Goal: Use online tool/utility: Utilize a website feature to perform a specific function

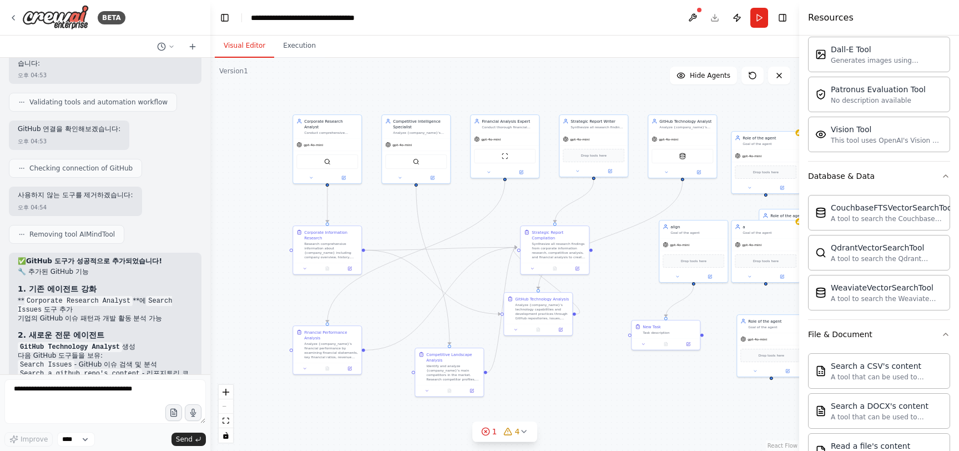
scroll to position [4376, 0]
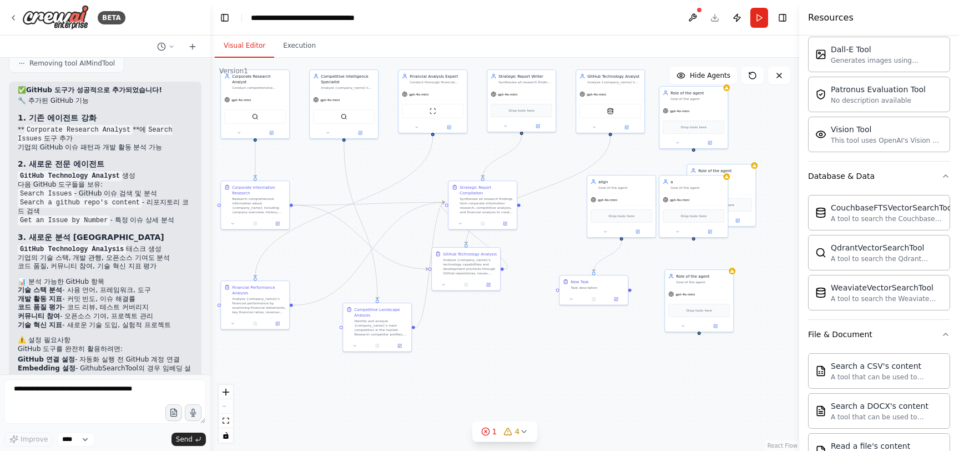
drag, startPoint x: 433, startPoint y: 259, endPoint x: 361, endPoint y: 214, distance: 85.0
click at [361, 214] on div ".deletable-edge-delete-btn { width: 20px; height: 20px; border: 0px solid #ffff…" at bounding box center [504, 254] width 589 height 393
click at [48, 18] on img at bounding box center [55, 17] width 67 height 25
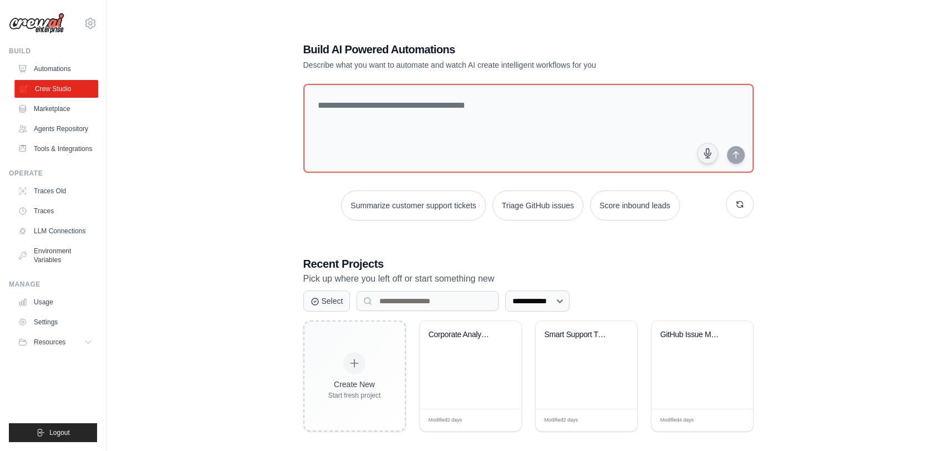
click at [70, 86] on link "Crew Studio" at bounding box center [56, 89] width 84 height 18
click at [57, 124] on link "Agents Repository" at bounding box center [56, 129] width 84 height 18
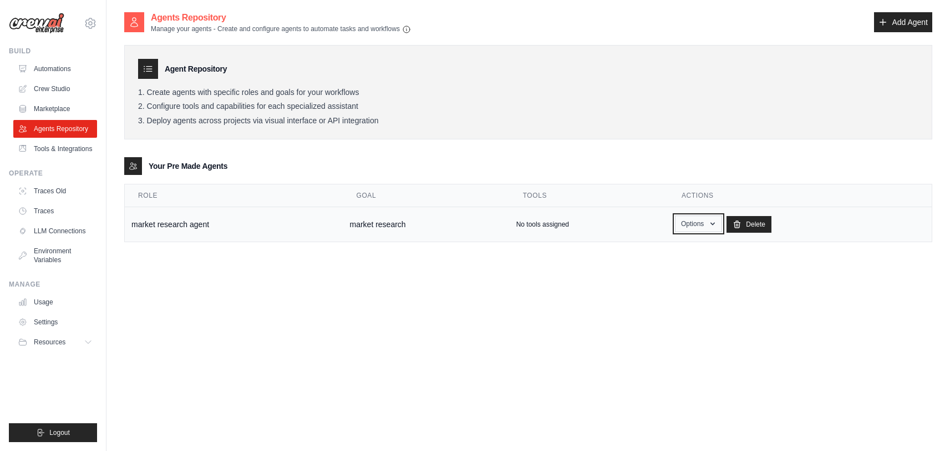
click at [685, 220] on button "Options" at bounding box center [698, 223] width 47 height 17
click at [605, 194] on th "Tools" at bounding box center [589, 195] width 159 height 23
click at [83, 92] on link "Crew Studio" at bounding box center [56, 89] width 84 height 18
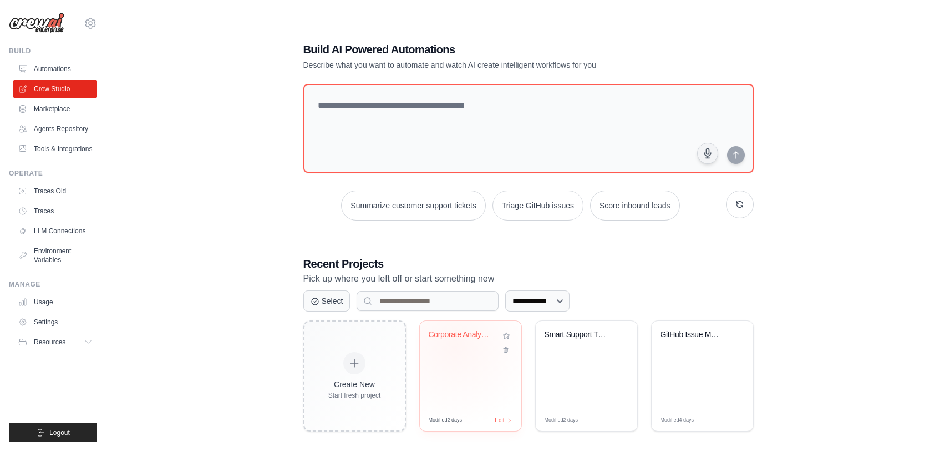
click at [456, 352] on div "Corporate Analysis Multi-Agent Syst..." at bounding box center [471, 343] width 84 height 26
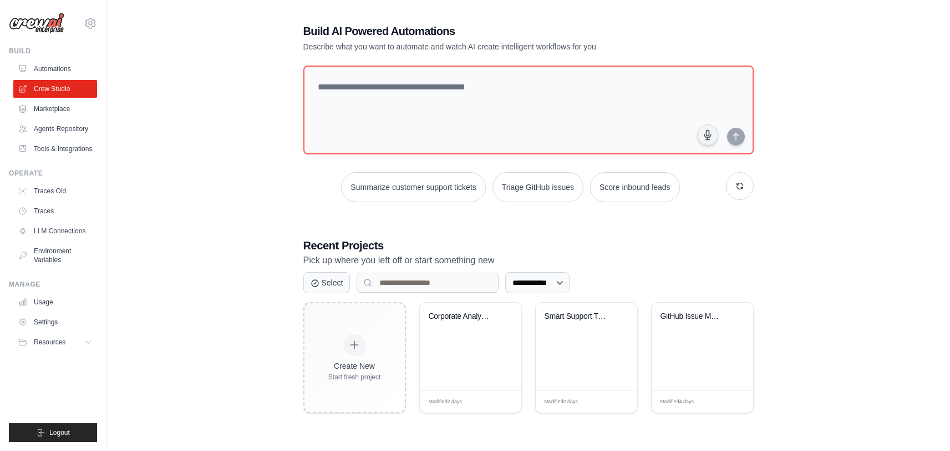
scroll to position [22, 0]
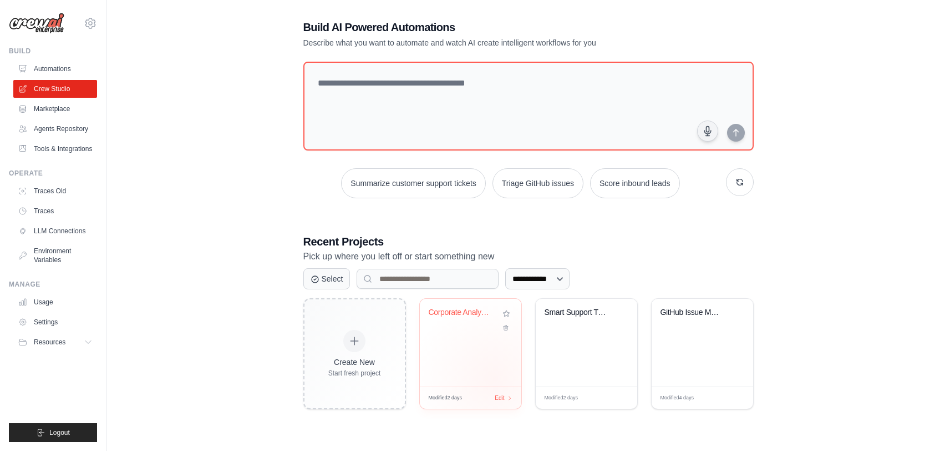
click at [494, 378] on div "Corporate Analysis Multi-Agent Syst..." at bounding box center [471, 343] width 102 height 88
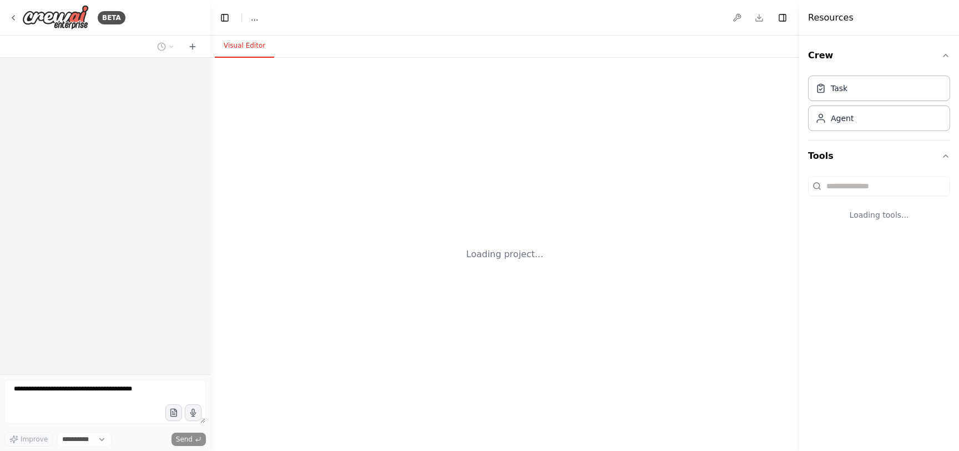
select select "****"
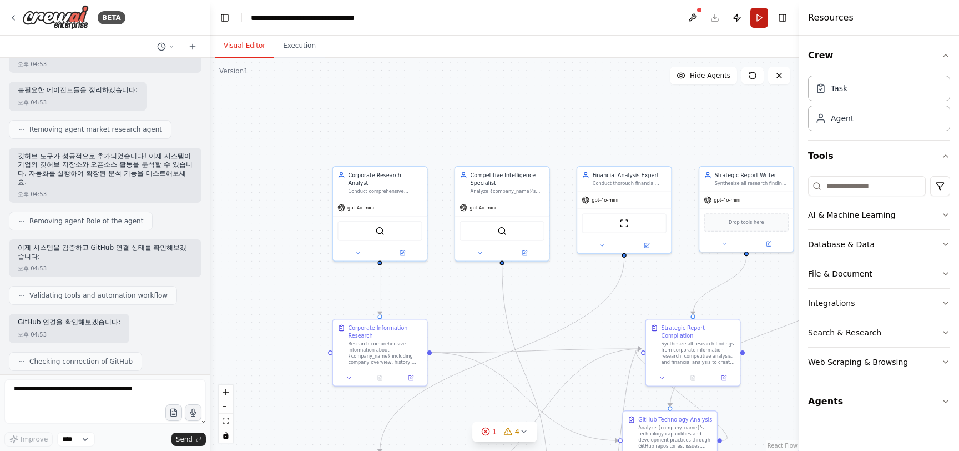
scroll to position [3972, 0]
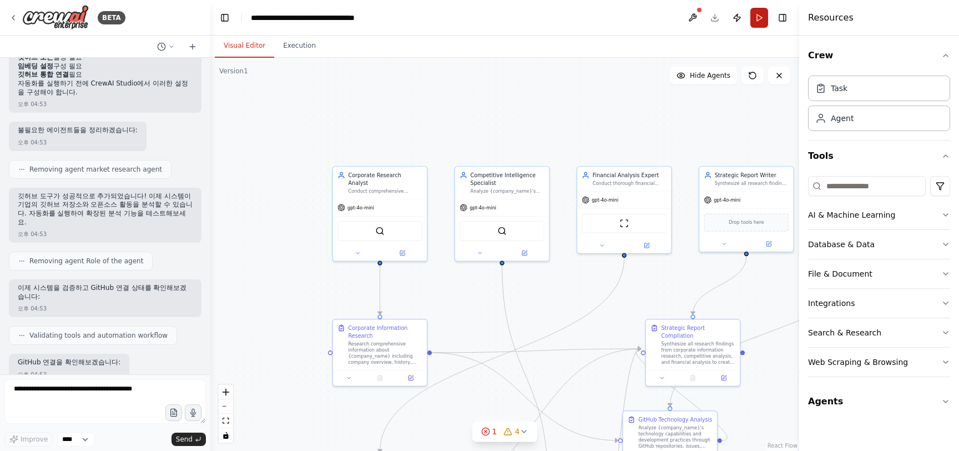
click at [759, 23] on button "Run" at bounding box center [759, 18] width 18 height 20
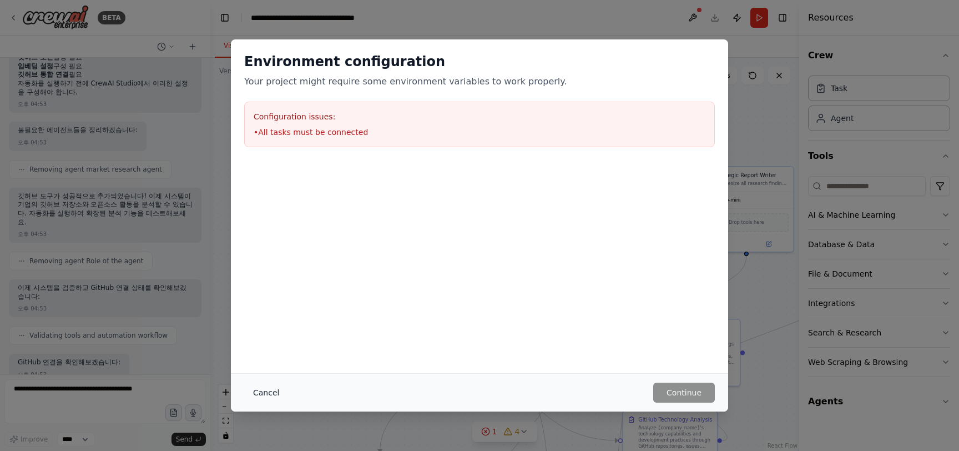
click at [271, 390] on button "Cancel" at bounding box center [266, 392] width 44 height 20
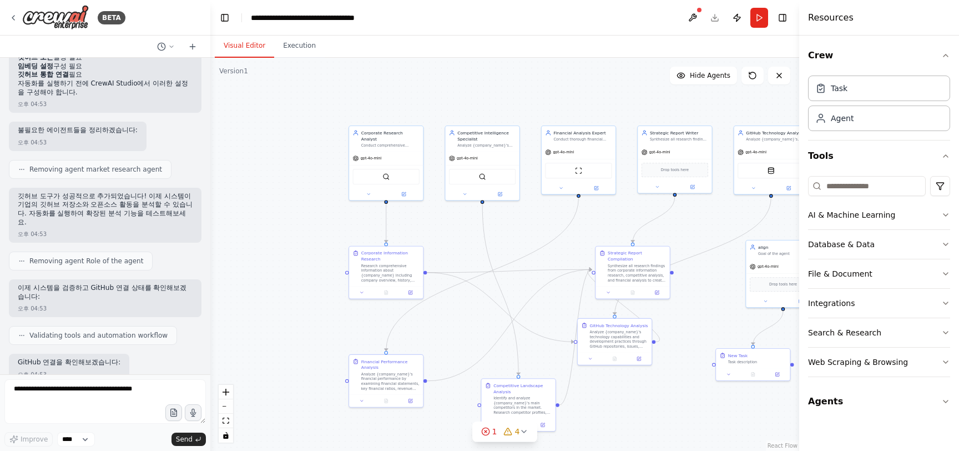
drag, startPoint x: 696, startPoint y: 134, endPoint x: 600, endPoint y: 39, distance: 135.0
click at [600, 41] on div "Visual Editor Execution Version 1 Show Tools Hide Agents .deletable-edge-delete…" at bounding box center [504, 243] width 589 height 415
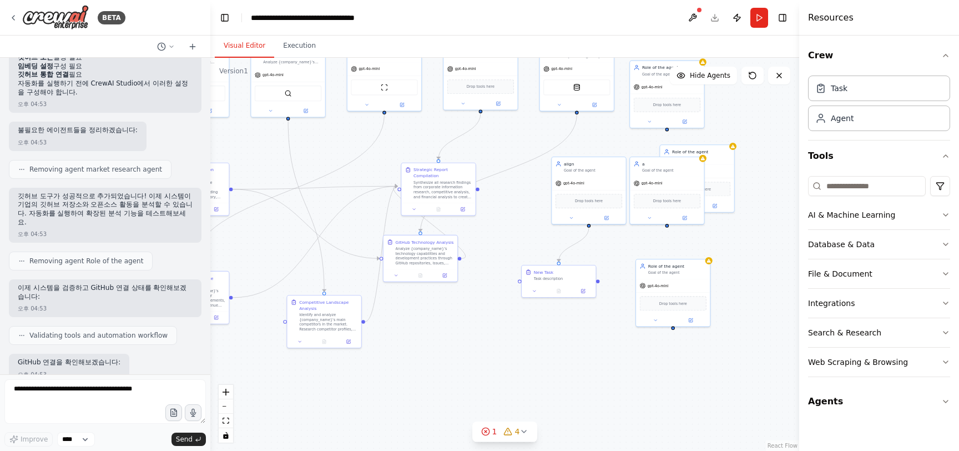
drag, startPoint x: 697, startPoint y: 267, endPoint x: 539, endPoint y: 232, distance: 162.0
click at [539, 232] on div ".deletable-edge-delete-btn { width: 20px; height: 20px; border: 0px solid #ffff…" at bounding box center [504, 254] width 589 height 393
click at [663, 184] on div "gpt-4o-mini" at bounding box center [662, 181] width 74 height 13
click at [685, 170] on div "Goal of the agent" at bounding box center [667, 168] width 58 height 5
click at [692, 140] on button at bounding box center [691, 144] width 14 height 14
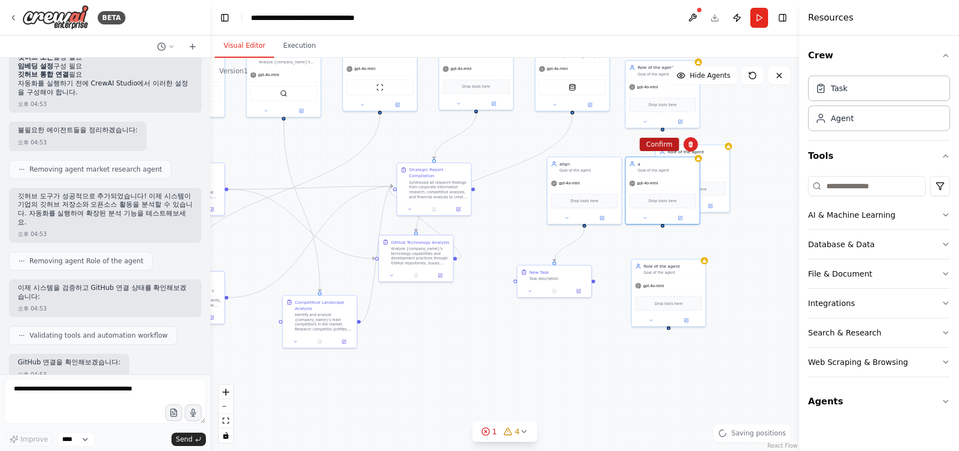
click at [661, 141] on button "Confirm" at bounding box center [658, 144] width 39 height 13
click at [720, 160] on div "Role of the agent Goal of the agent" at bounding box center [692, 153] width 74 height 19
click at [721, 136] on button at bounding box center [721, 132] width 14 height 14
click at [692, 128] on button "Confirm" at bounding box center [688, 131] width 39 height 13
click at [660, 81] on div "gpt-4o-mini" at bounding box center [662, 85] width 74 height 13
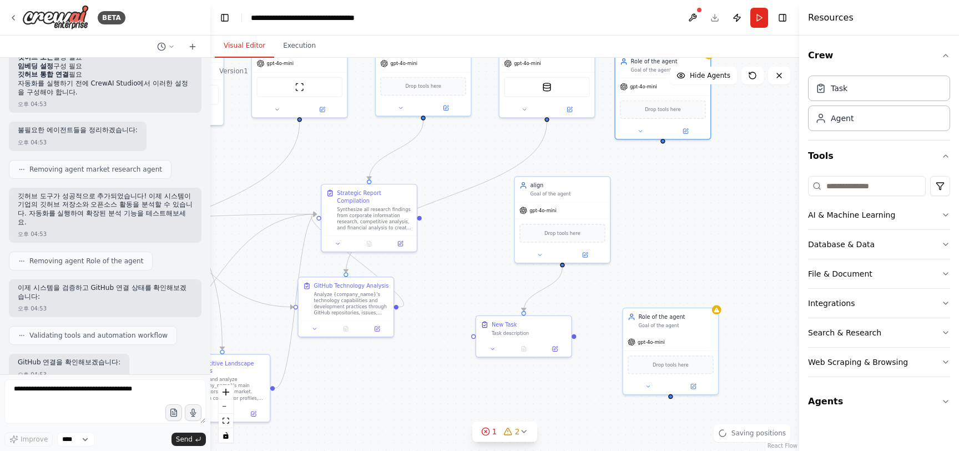
drag, startPoint x: 666, startPoint y: 185, endPoint x: 666, endPoint y: 277, distance: 92.1
click at [666, 277] on div ".deletable-edge-delete-btn { width: 20px; height: 20px; border: 0px solid #ffff…" at bounding box center [504, 254] width 589 height 393
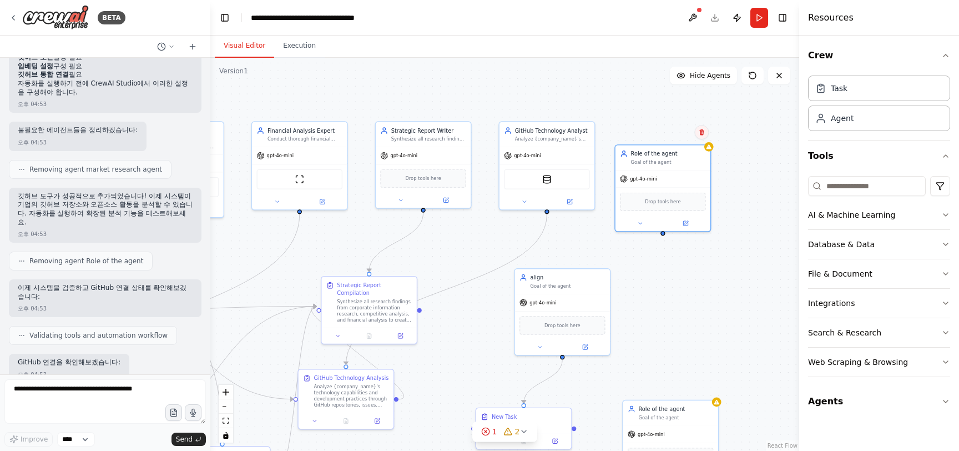
click at [703, 133] on icon at bounding box center [701, 132] width 7 height 7
click at [696, 134] on button at bounding box center [701, 132] width 14 height 14
click at [667, 133] on button "Confirm" at bounding box center [669, 131] width 39 height 13
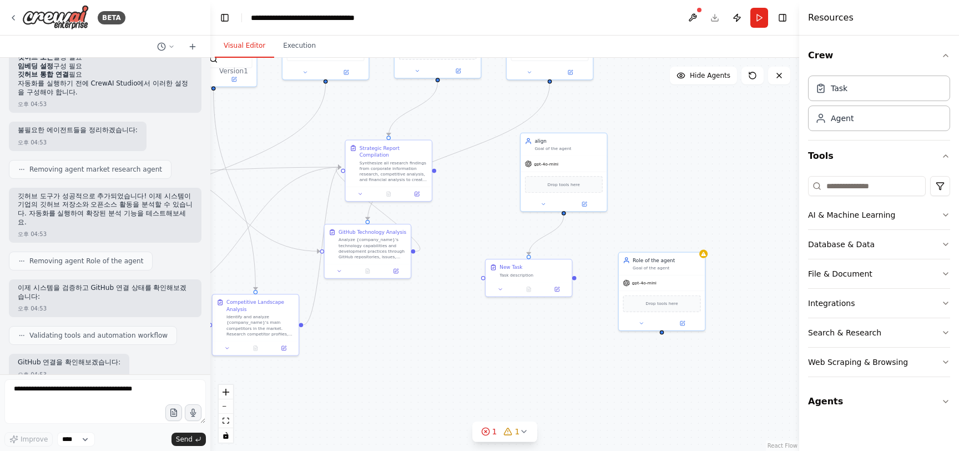
drag, startPoint x: 659, startPoint y: 320, endPoint x: 649, endPoint y: 166, distance: 154.6
click at [649, 166] on div ".deletable-edge-delete-btn { width: 20px; height: 20px; border: 0px solid #ffff…" at bounding box center [504, 254] width 589 height 393
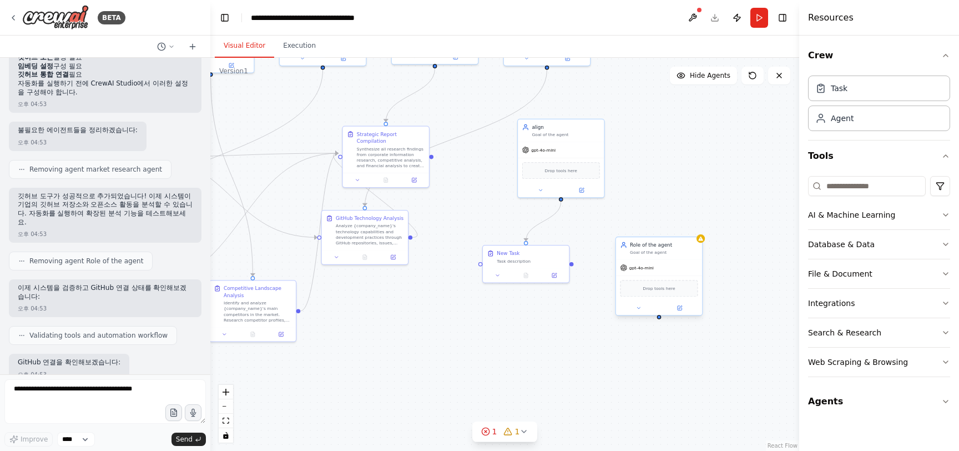
click at [682, 254] on div "Goal of the agent" at bounding box center [664, 253] width 68 height 6
click at [691, 221] on button at bounding box center [693, 225] width 14 height 14
click at [673, 226] on button "Confirm" at bounding box center [661, 225] width 39 height 13
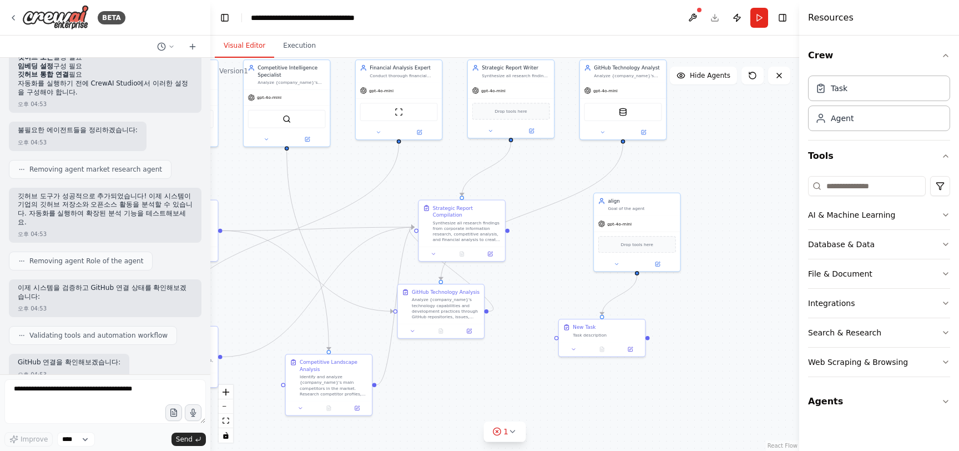
drag, startPoint x: 640, startPoint y: 205, endPoint x: 720, endPoint y: 282, distance: 110.7
click at [720, 282] on div ".deletable-edge-delete-btn { width: 20px; height: 20px; border: 0px solid #ffff…" at bounding box center [504, 254] width 589 height 393
click at [756, 18] on button "Run" at bounding box center [759, 18] width 18 height 20
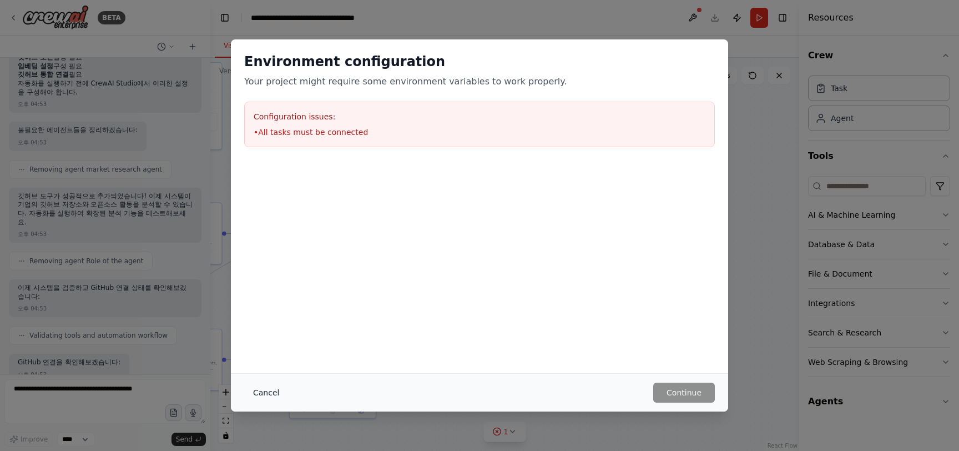
click at [259, 399] on button "Cancel" at bounding box center [266, 392] width 44 height 20
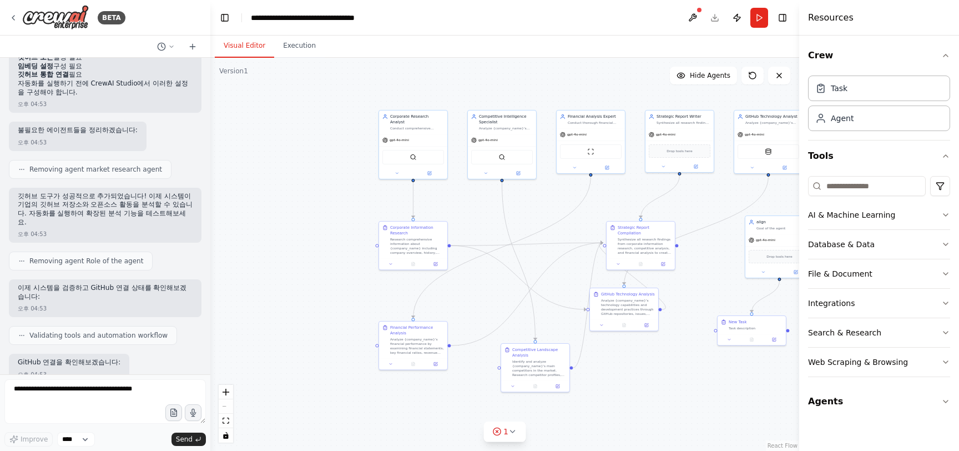
drag, startPoint x: 371, startPoint y: 266, endPoint x: 577, endPoint y: 268, distance: 206.4
click at [577, 268] on div ".deletable-edge-delete-btn { width: 20px; height: 20px; border: 0px solid #ffff…" at bounding box center [504, 254] width 589 height 393
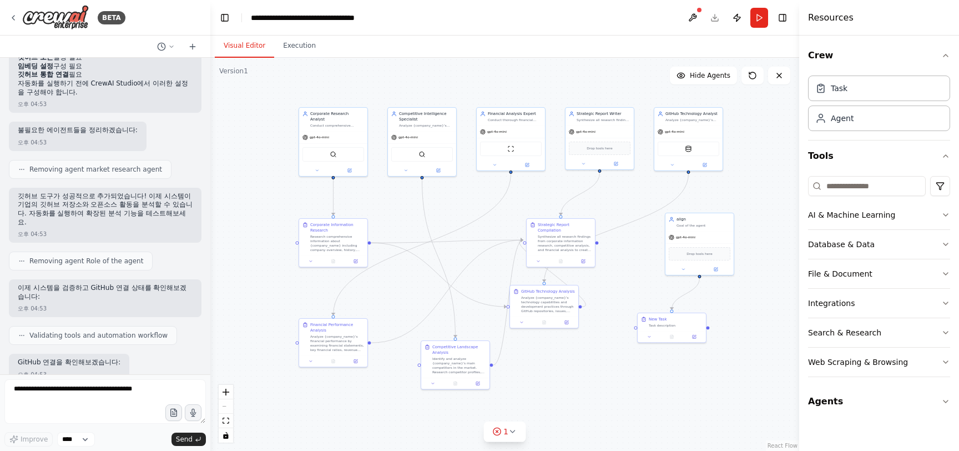
drag, startPoint x: 577, startPoint y: 268, endPoint x: 474, endPoint y: 262, distance: 102.8
click at [474, 262] on div ".deletable-edge-delete-btn { width: 20px; height: 20px; border: 0px solid #ffff…" at bounding box center [504, 254] width 589 height 393
click at [686, 225] on div "align Goal of the agent" at bounding box center [688, 219] width 68 height 18
click at [715, 203] on button at bounding box center [713, 198] width 14 height 14
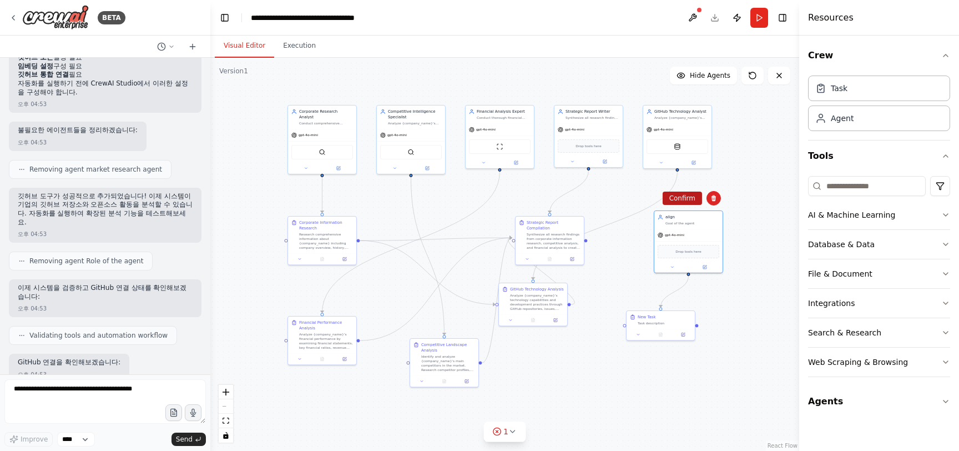
click at [687, 195] on button "Confirm" at bounding box center [682, 197] width 39 height 13
click at [677, 317] on div "New Task" at bounding box center [665, 316] width 54 height 6
click at [687, 305] on button at bounding box center [686, 299] width 14 height 14
click at [650, 299] on button "Confirm" at bounding box center [654, 298] width 39 height 13
click at [684, 266] on div ".deletable-edge-delete-btn { width: 20px; height: 20px; border: 0px solid #ffff…" at bounding box center [504, 254] width 589 height 393
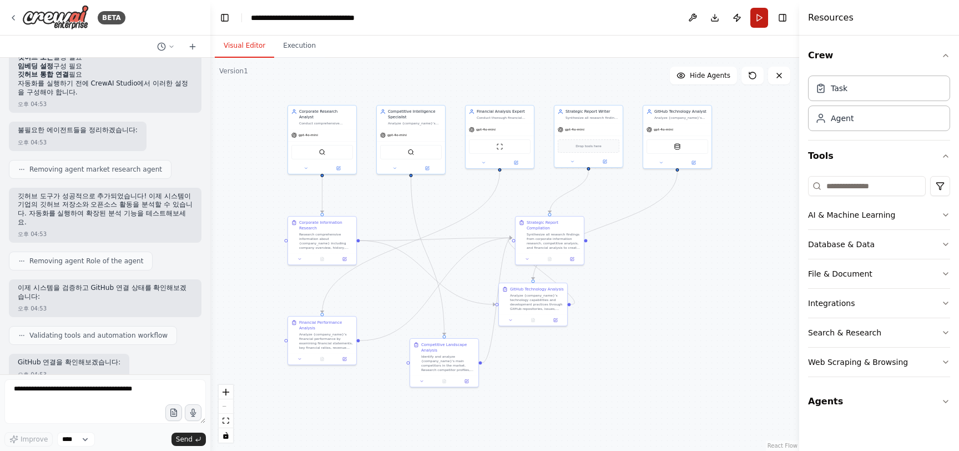
click at [757, 22] on button "Run" at bounding box center [759, 18] width 18 height 20
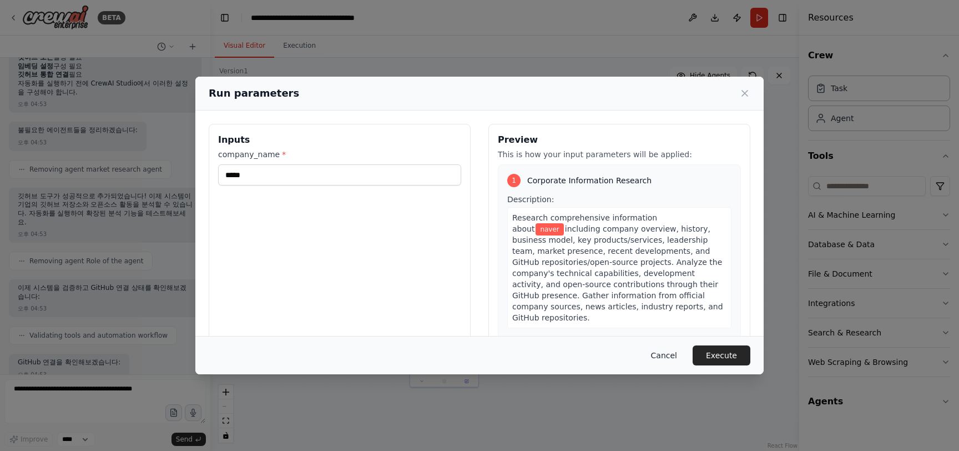
click at [667, 362] on button "Cancel" at bounding box center [664, 355] width 44 height 20
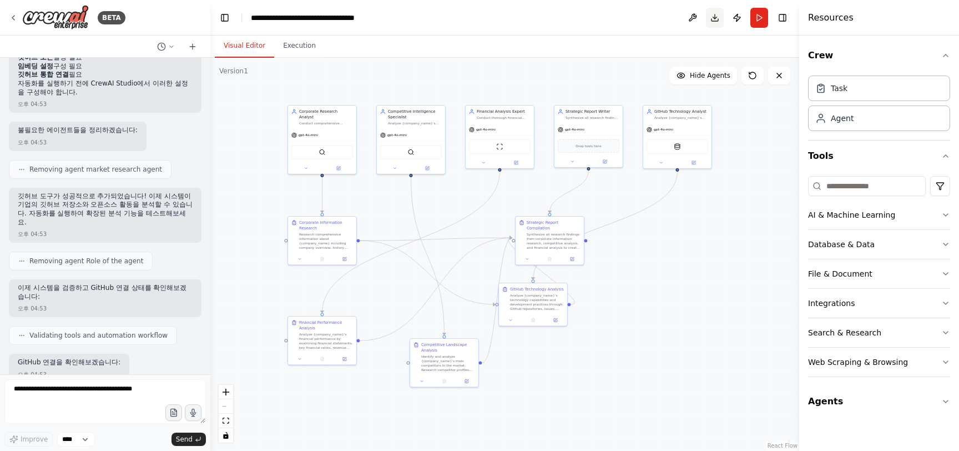
click at [712, 22] on button "Download" at bounding box center [715, 18] width 18 height 20
click at [18, 16] on div "BETA" at bounding box center [67, 17] width 117 height 25
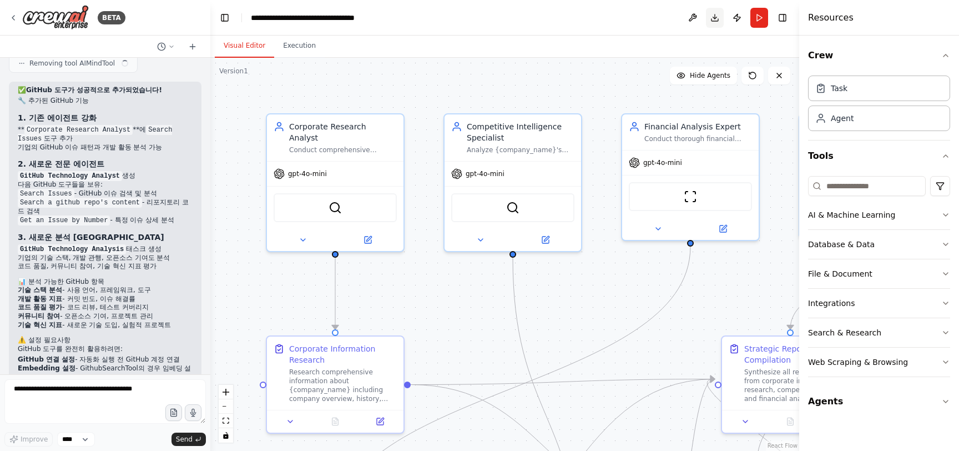
scroll to position [4376, 0]
click at [716, 16] on button "Download" at bounding box center [715, 18] width 18 height 20
click at [60, 14] on img at bounding box center [55, 17] width 67 height 25
